Goal: Use online tool/utility: Utilize a website feature to perform a specific function

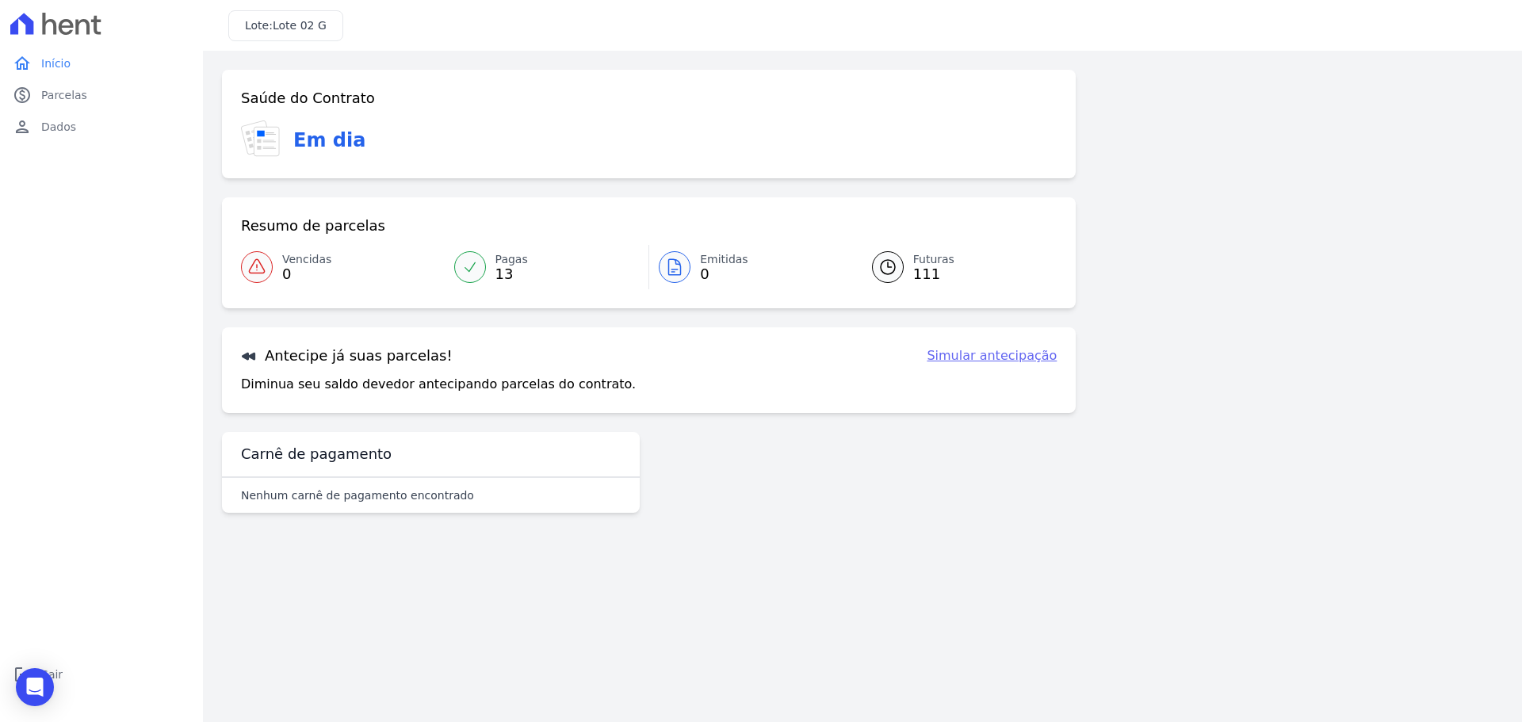
click at [1020, 358] on link "Simular antecipação" at bounding box center [992, 356] width 130 height 19
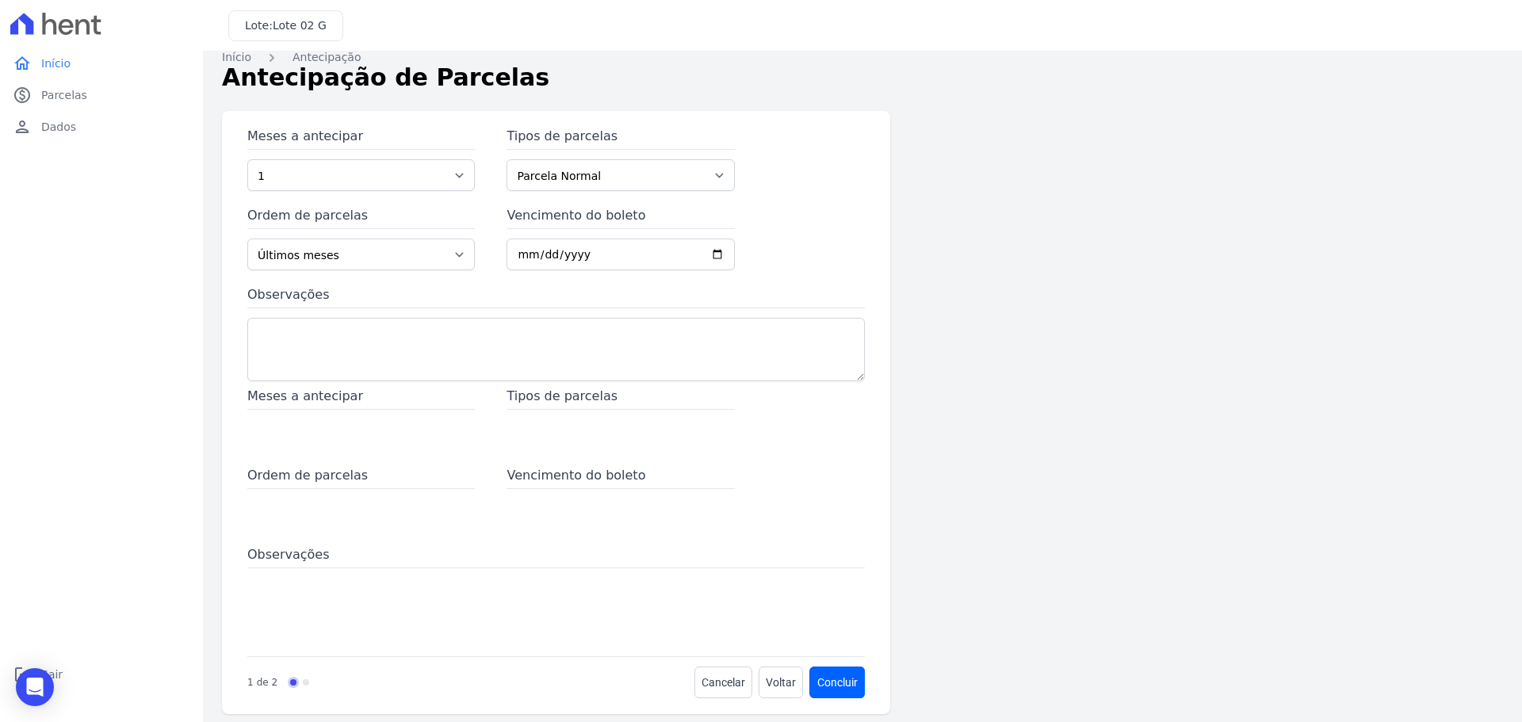
scroll to position [32, 0]
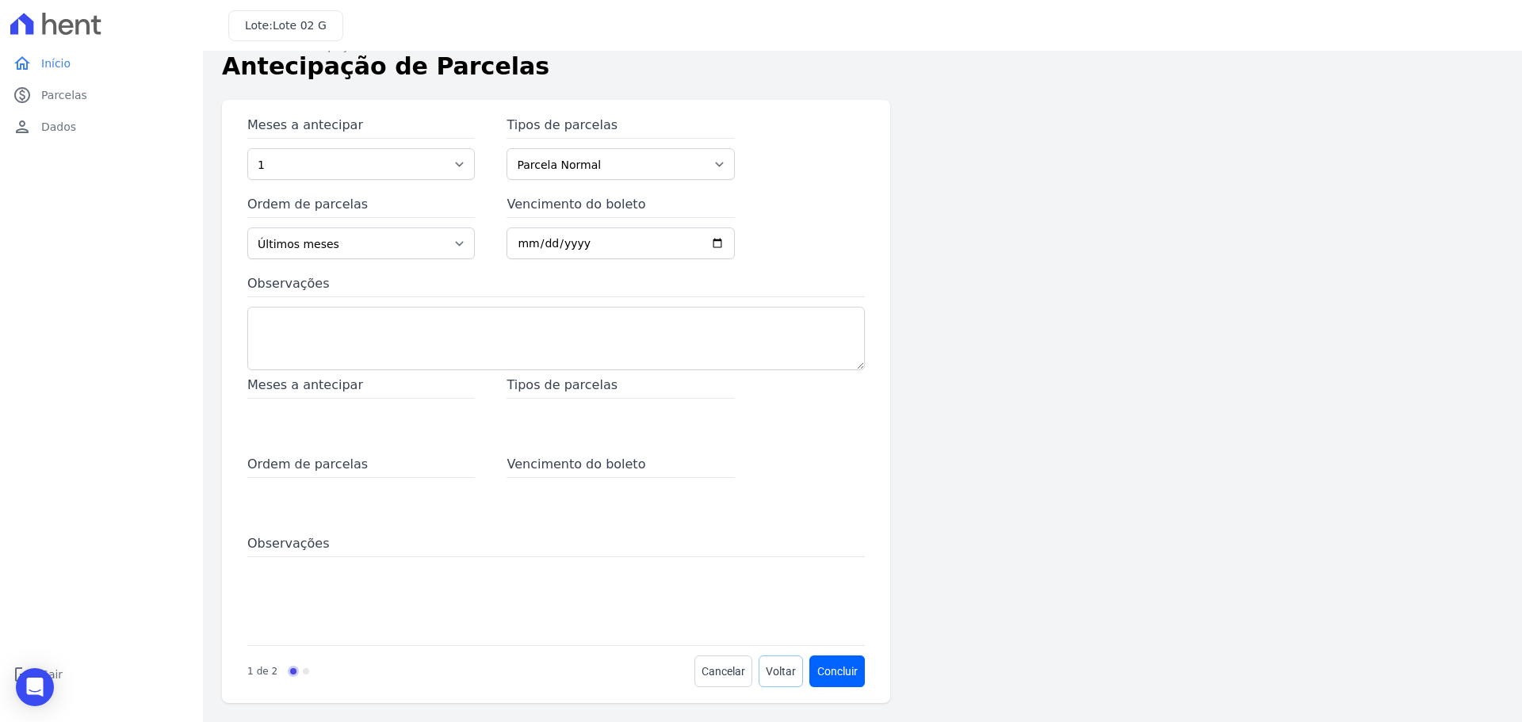
click at [787, 672] on span "Voltar" at bounding box center [781, 672] width 30 height 16
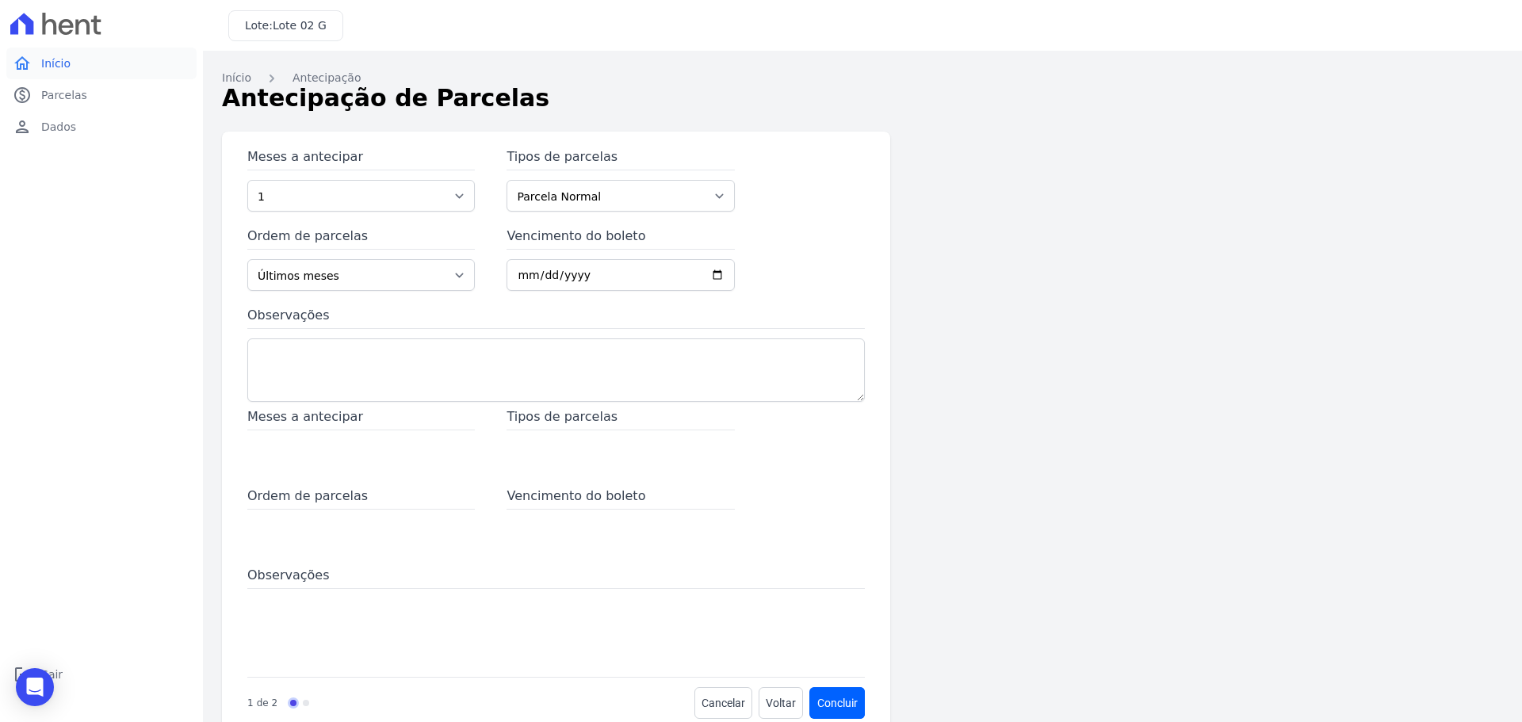
click at [72, 59] on link "home Início" at bounding box center [101, 64] width 190 height 32
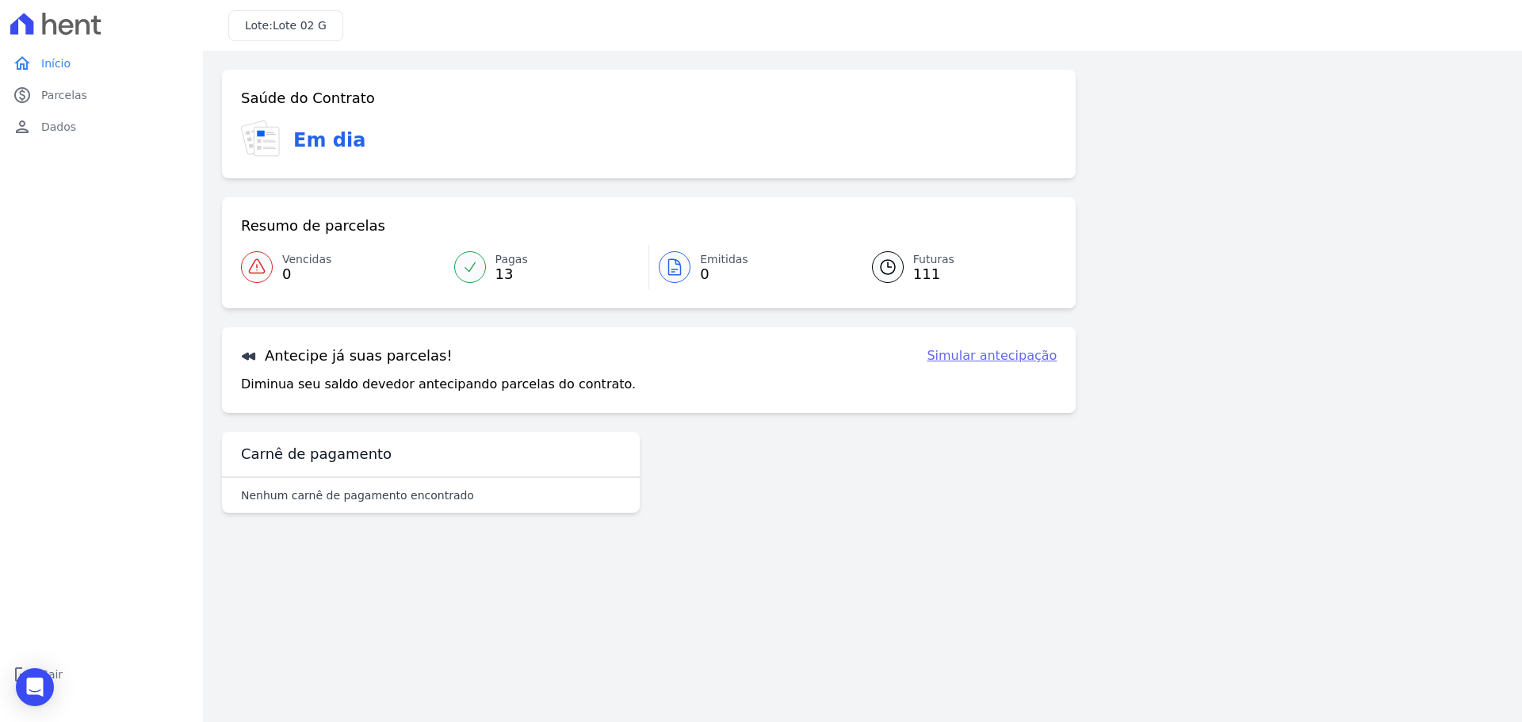
click at [1009, 359] on link "Simular antecipação" at bounding box center [992, 356] width 130 height 19
